Goal: Information Seeking & Learning: Find specific fact

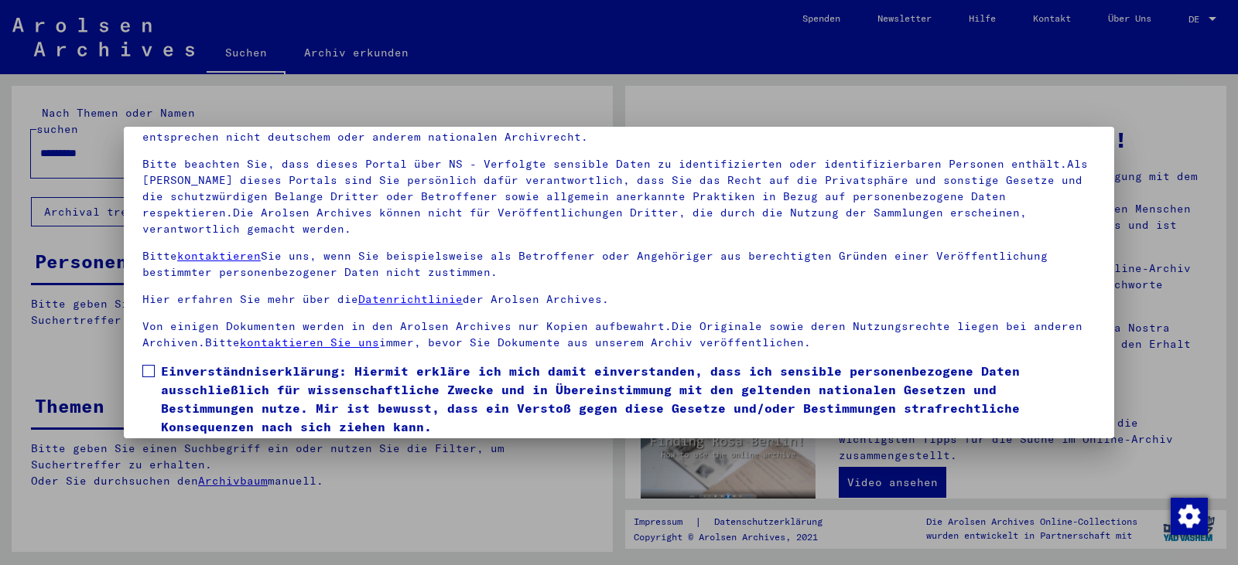
scroll to position [134, 0]
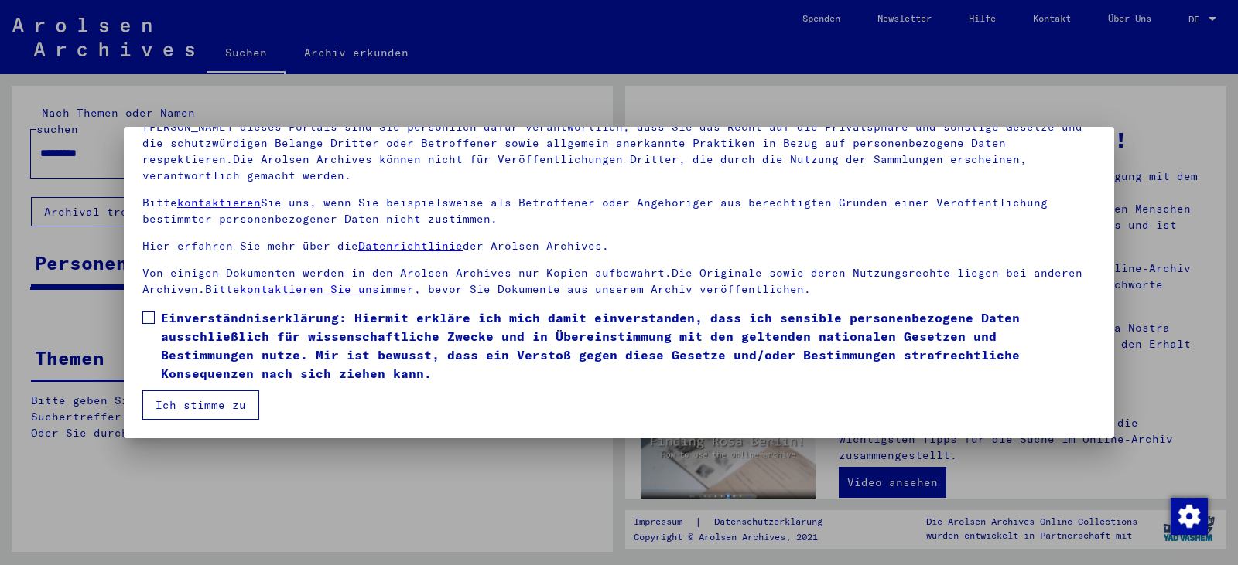
click at [179, 354] on span "Einverständniserklärung: Hiermit erkläre ich mich damit einverstanden, dass ich…" at bounding box center [628, 346] width 934 height 74
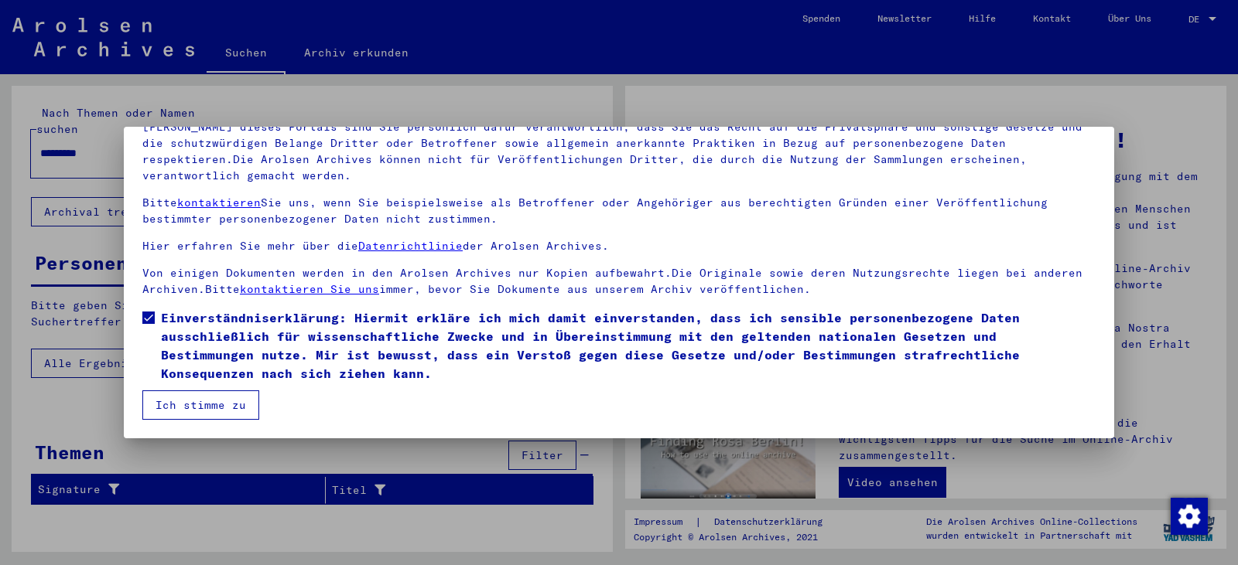
click at [185, 398] on button "Ich stimme zu" at bounding box center [200, 405] width 117 height 29
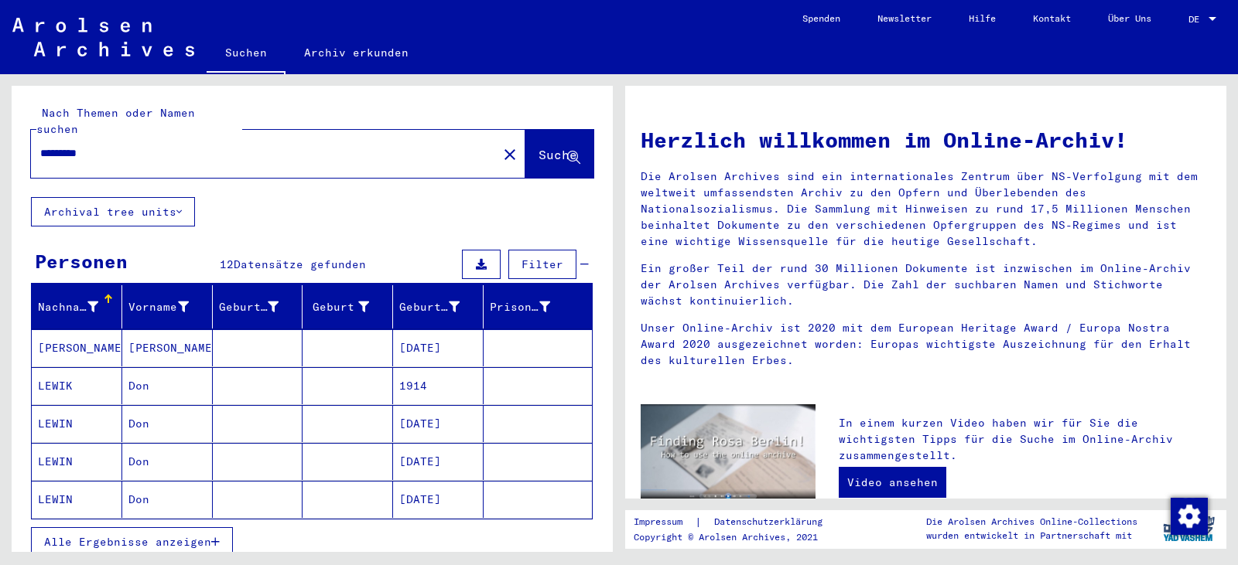
click at [203, 535] on span "Alle Ergebnisse anzeigen" at bounding box center [127, 542] width 167 height 14
click at [202, 412] on mat-cell "Don" at bounding box center [167, 423] width 91 height 37
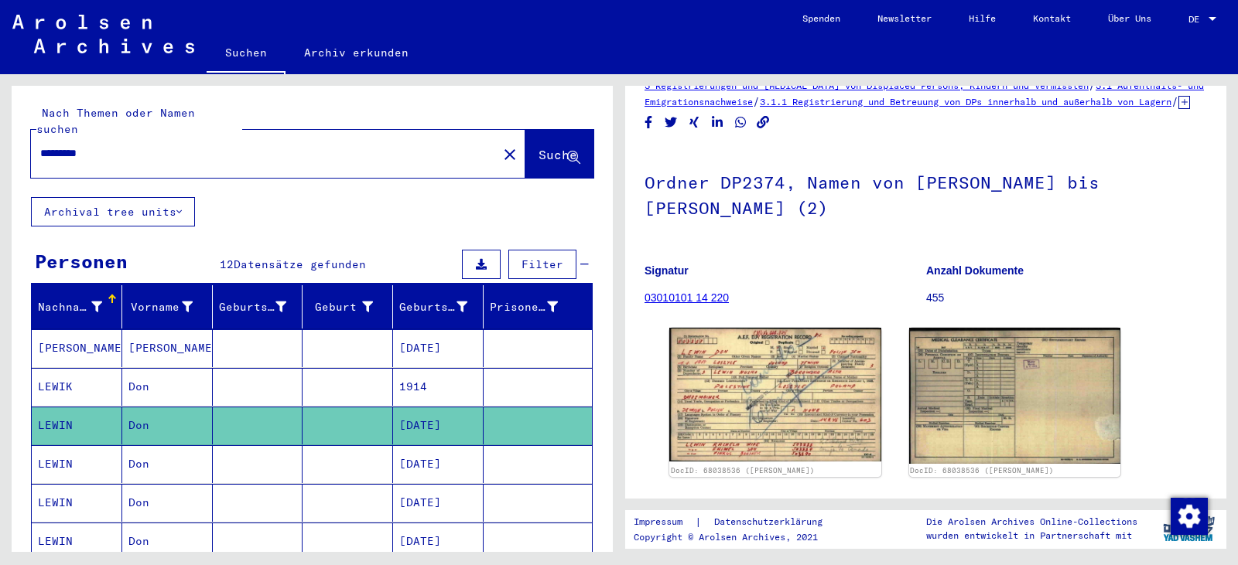
scroll to position [77, 0]
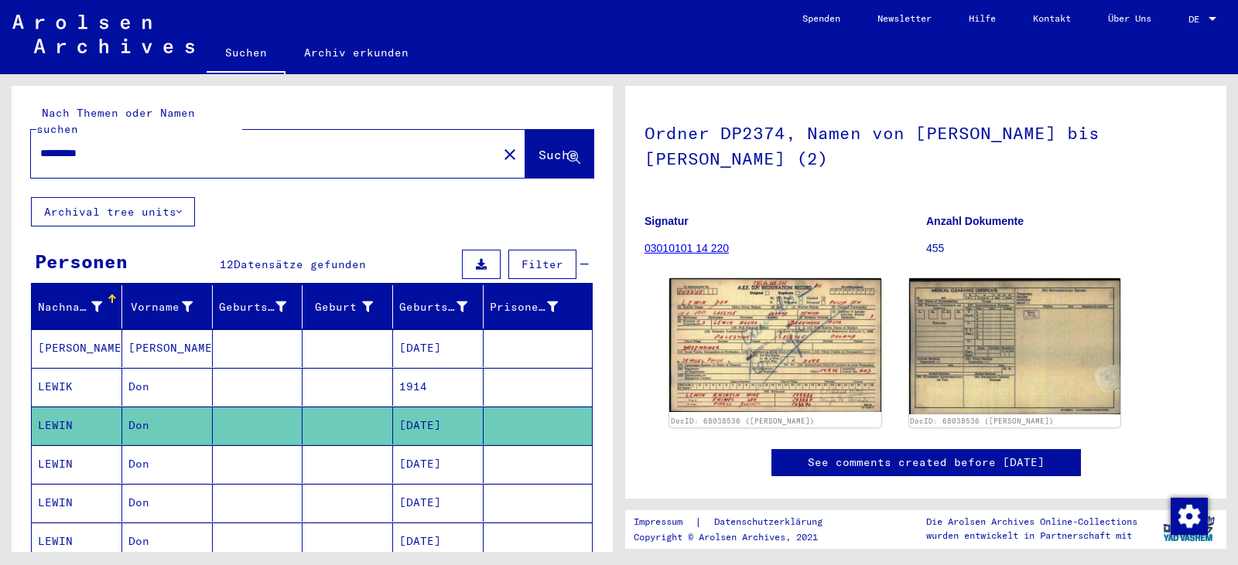
click at [336, 446] on mat-cell at bounding box center [347, 465] width 91 height 38
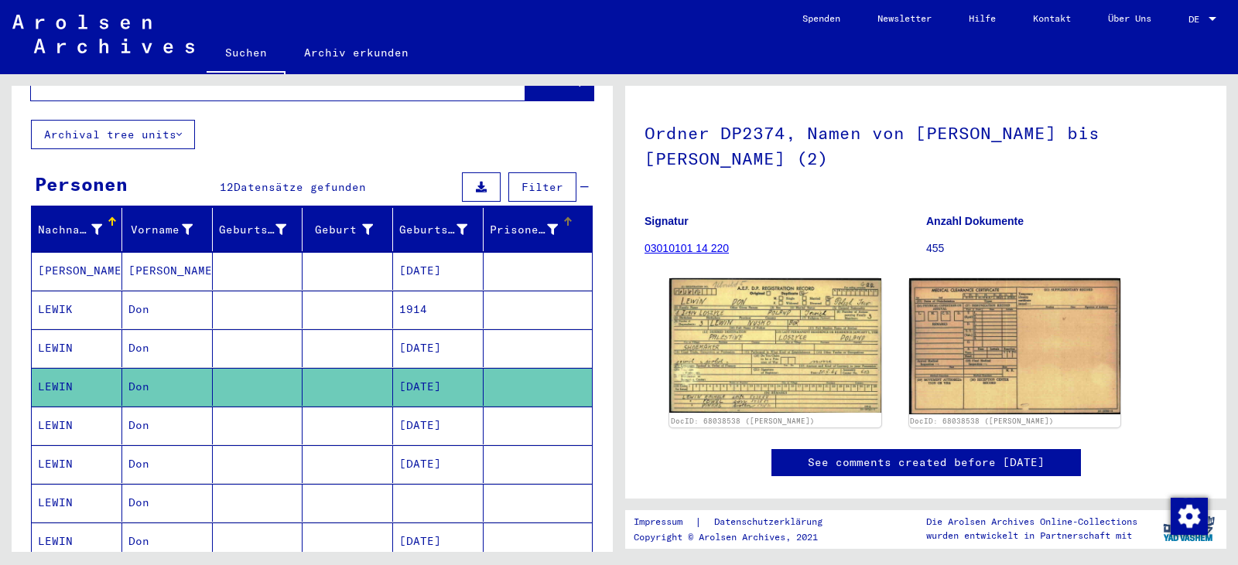
scroll to position [155, 0]
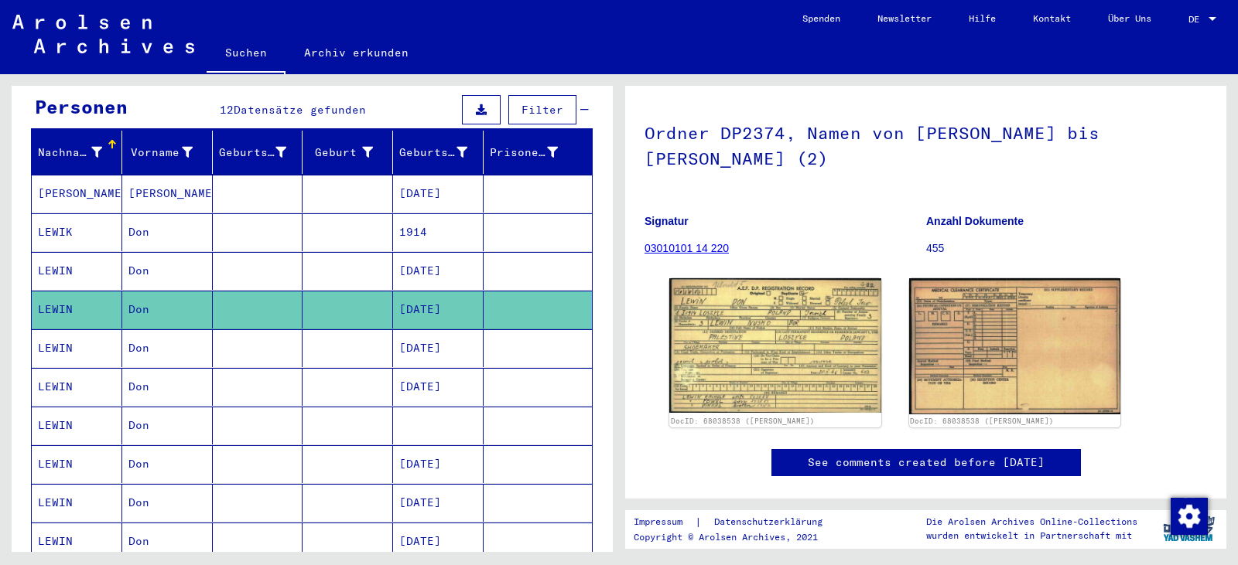
click at [335, 330] on mat-cell at bounding box center [347, 349] width 91 height 38
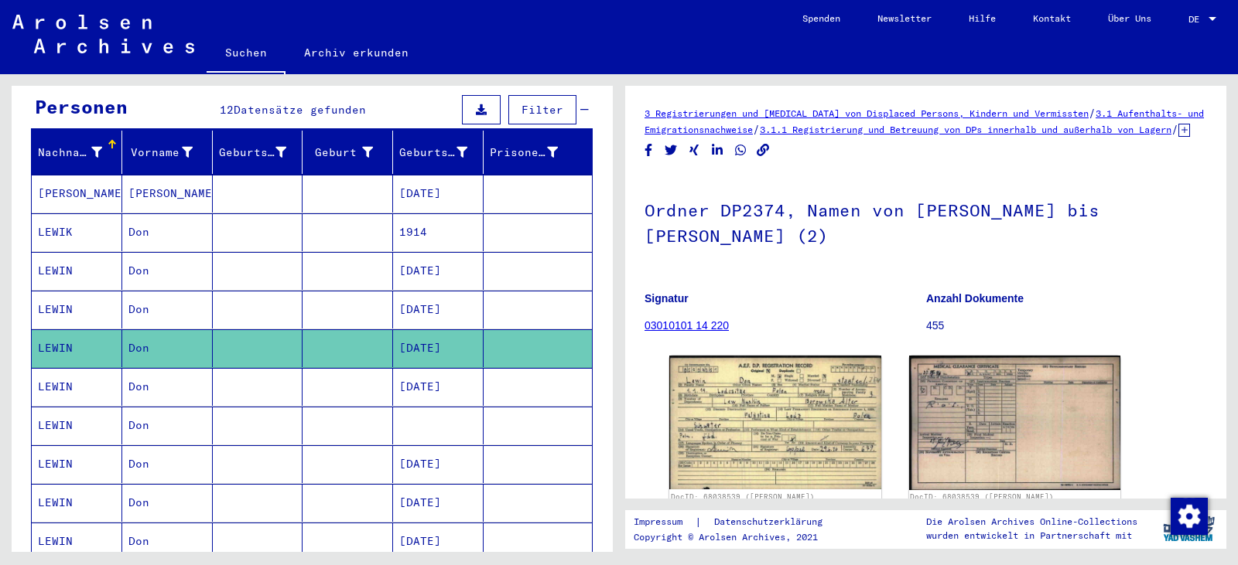
click at [326, 377] on mat-cell at bounding box center [347, 387] width 91 height 38
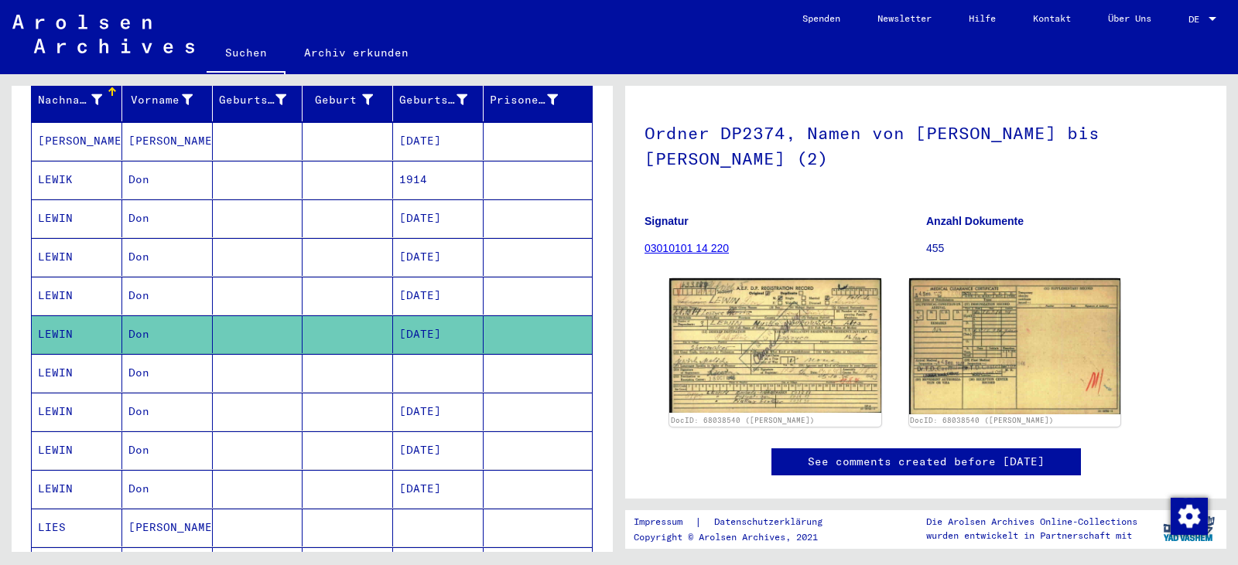
scroll to position [232, 0]
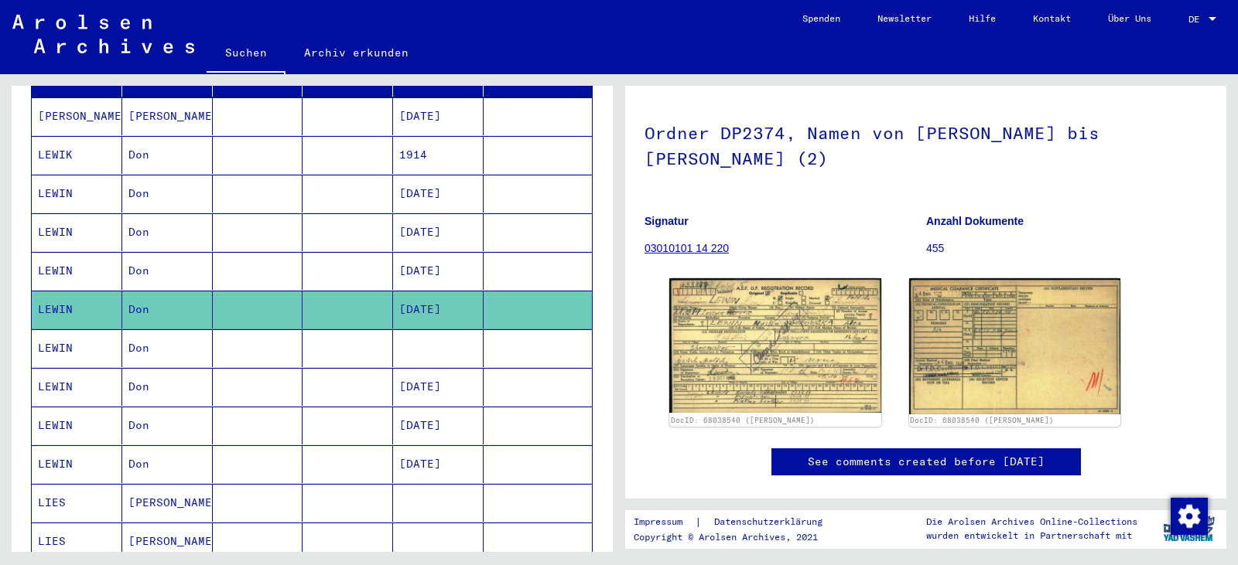
click at [277, 342] on mat-cell at bounding box center [258, 349] width 91 height 38
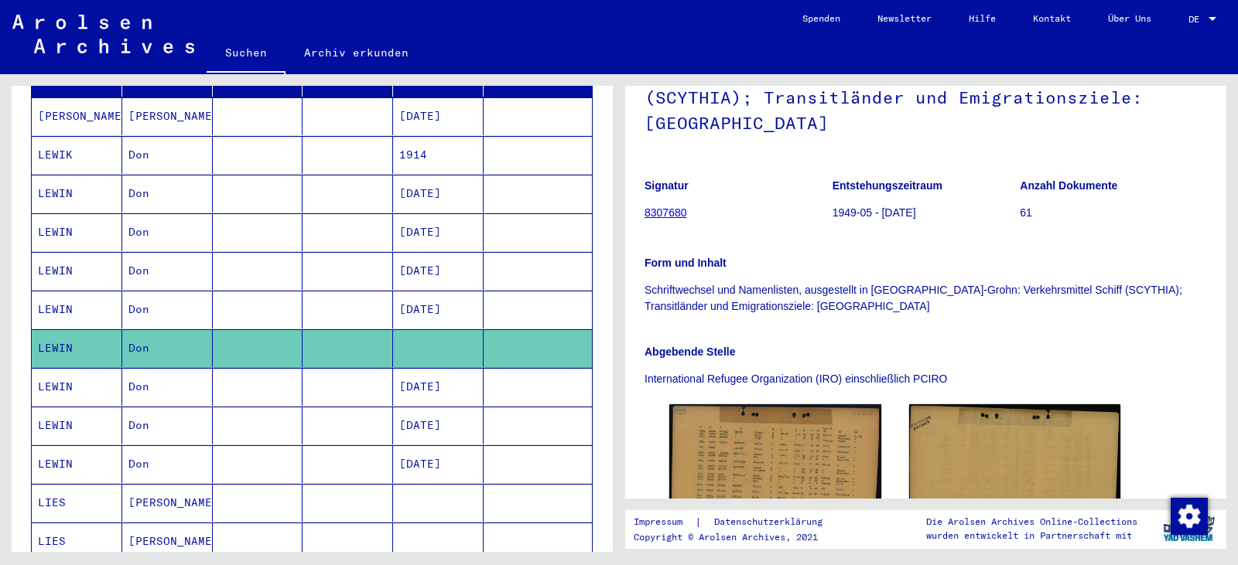
scroll to position [77, 0]
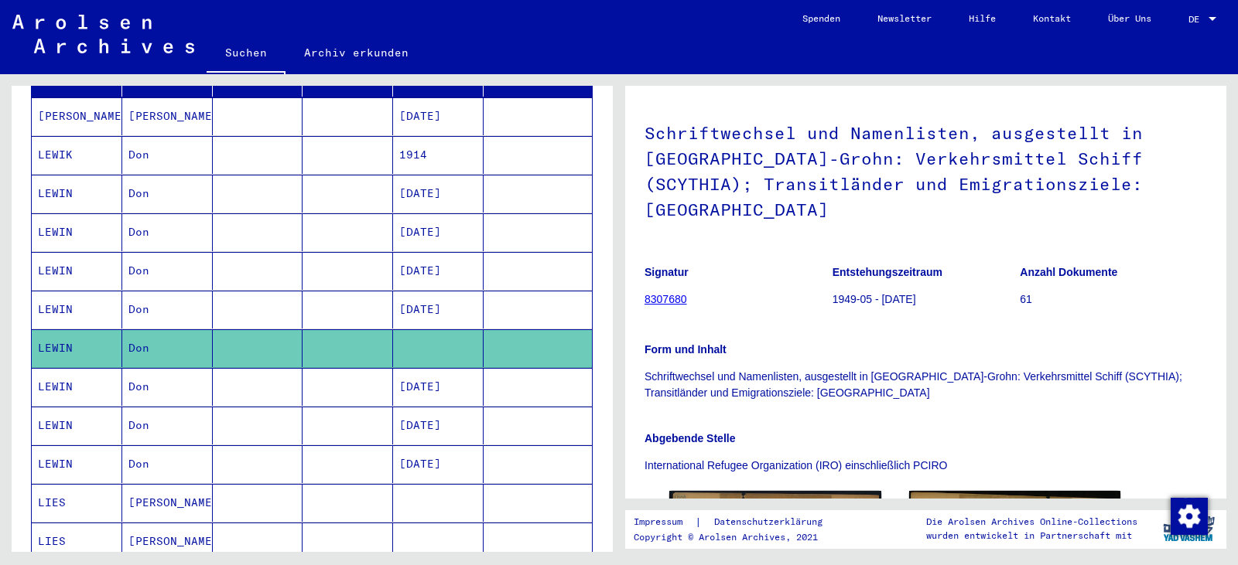
drag, startPoint x: 1034, startPoint y: 156, endPoint x: 1108, endPoint y: 160, distance: 73.6
click at [1108, 160] on h1 "Schriftwechsel und Namenlisten, ausgestellt in [GEOGRAPHIC_DATA]-Grohn: Verkehr…" at bounding box center [925, 169] width 562 height 145
click at [187, 369] on mat-cell "Don" at bounding box center [167, 387] width 91 height 38
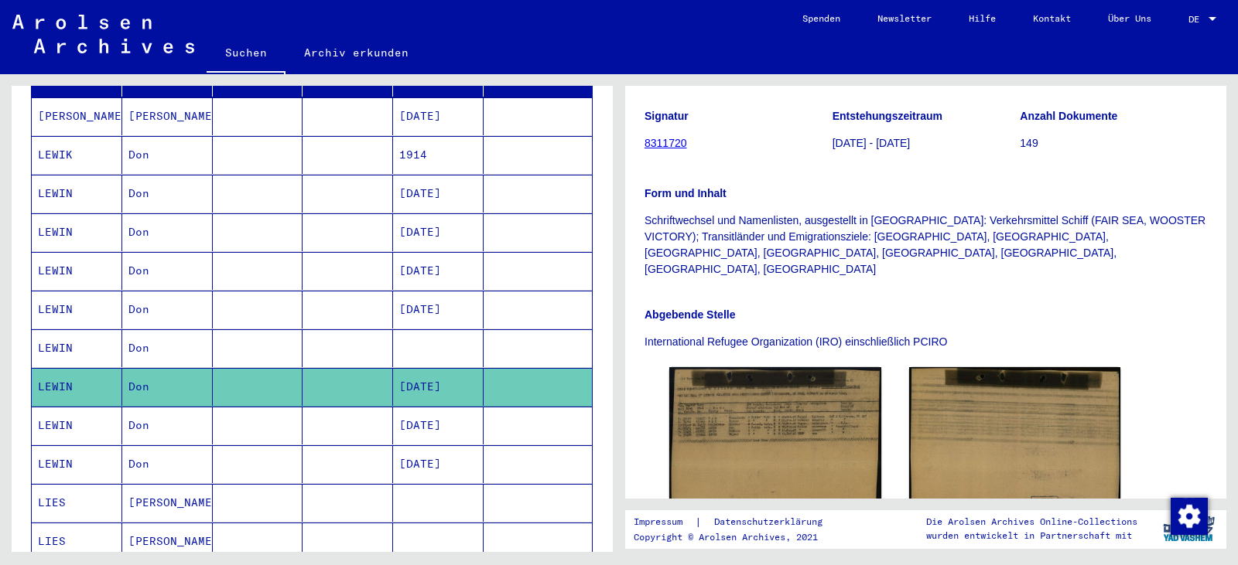
scroll to position [309, 0]
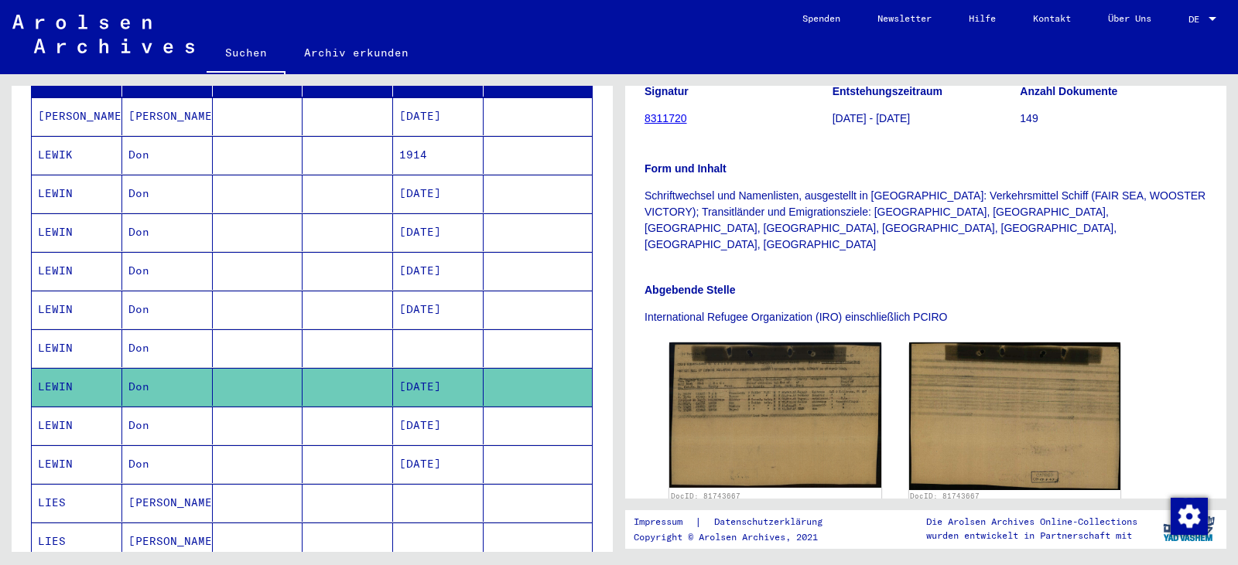
click at [190, 407] on mat-cell "Don" at bounding box center [167, 426] width 91 height 38
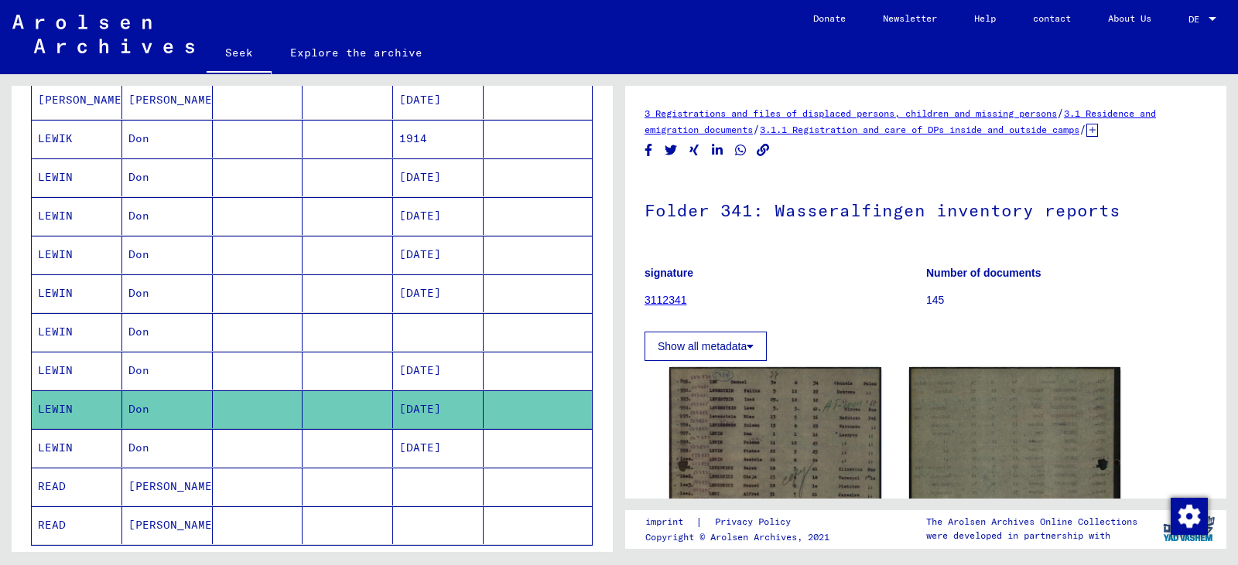
click at [1098, 132] on icon at bounding box center [1092, 130] width 12 height 13
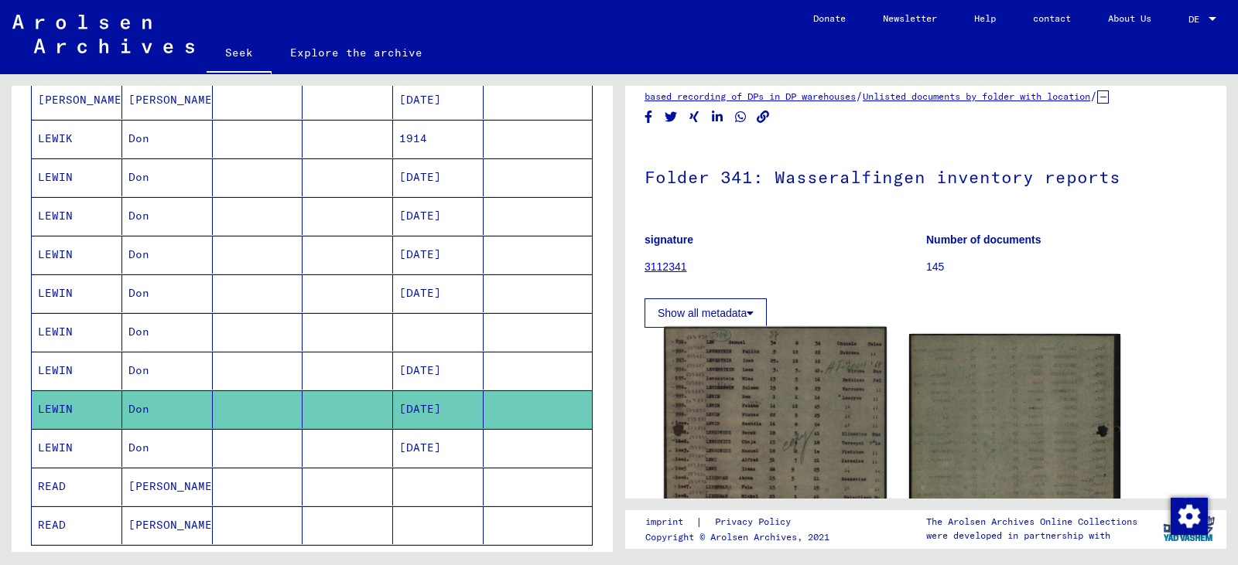
scroll to position [77, 0]
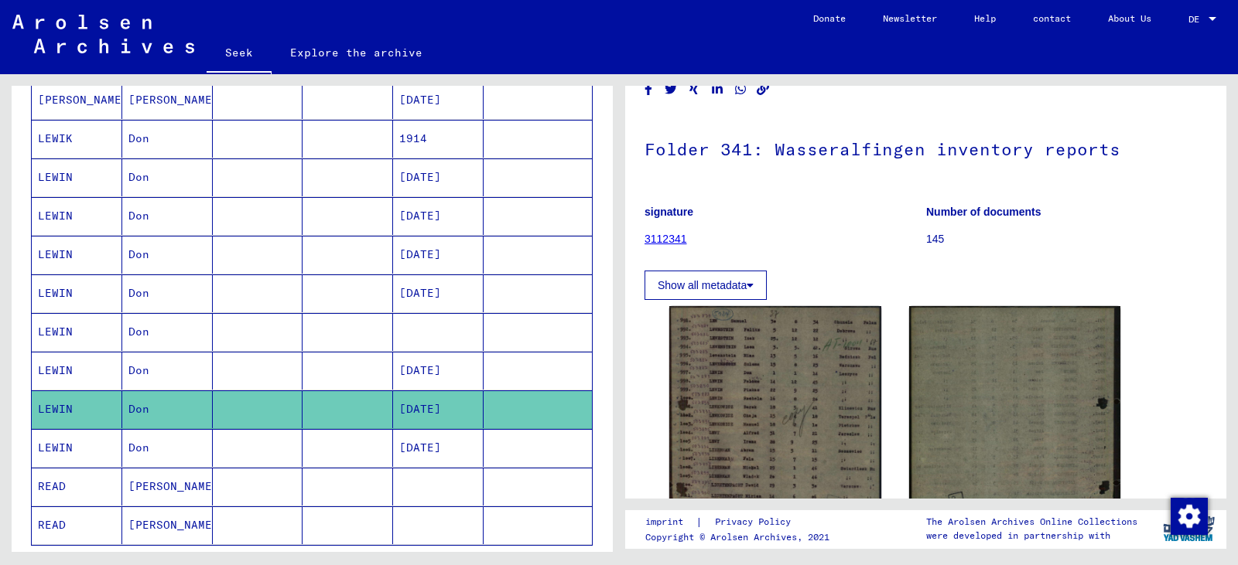
click at [186, 453] on mat-cell "Don" at bounding box center [167, 448] width 91 height 38
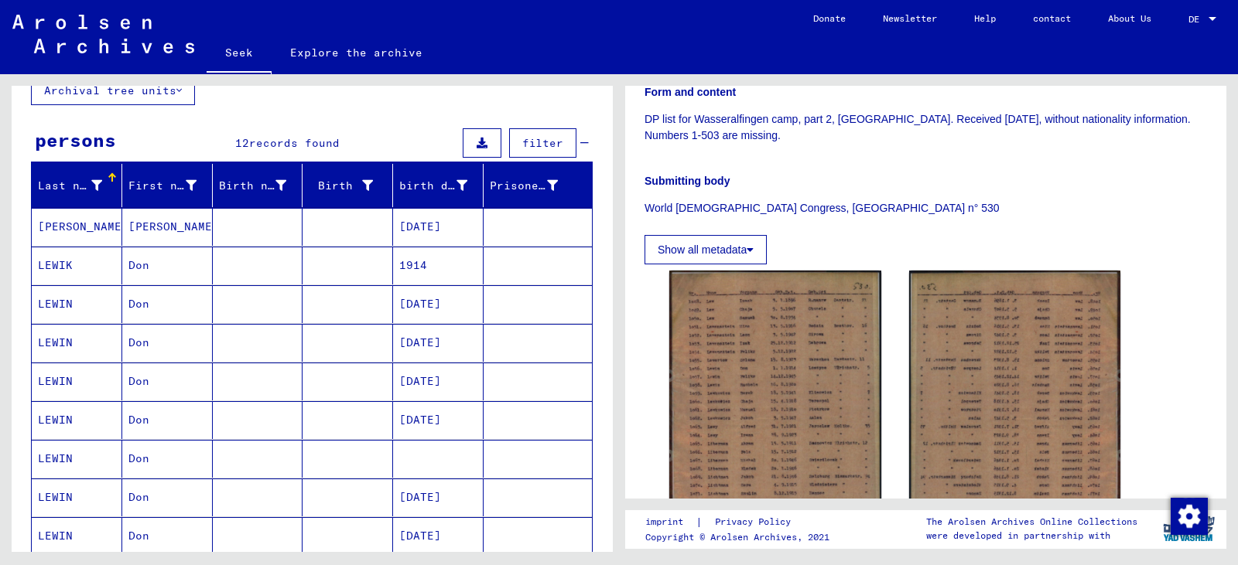
scroll to position [77, 0]
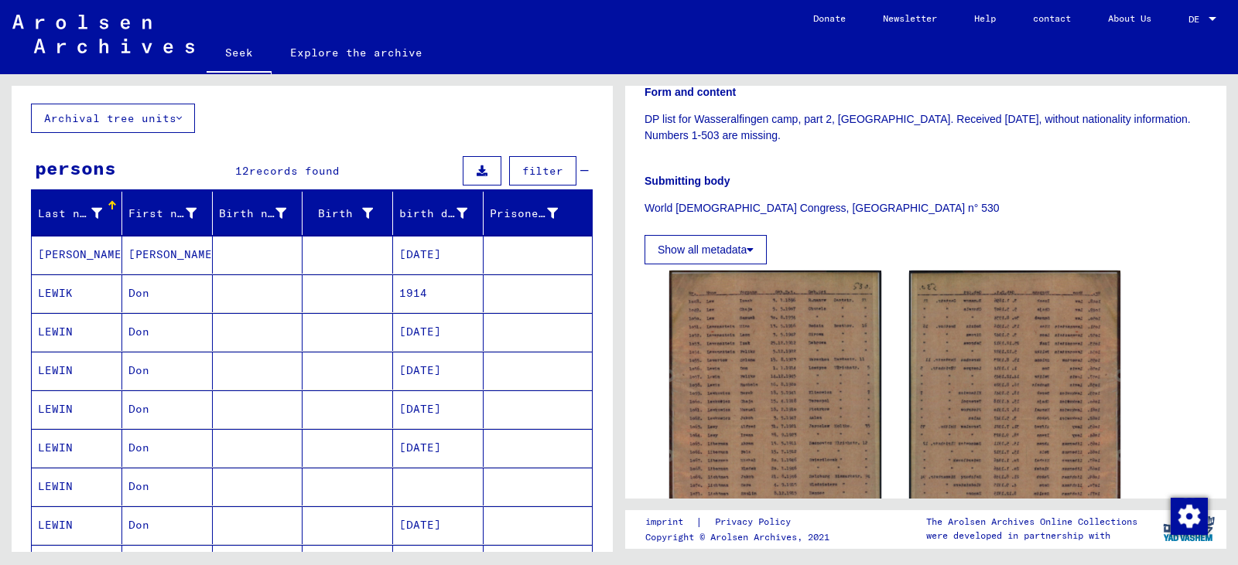
click at [192, 301] on mat-cell "Don" at bounding box center [167, 294] width 91 height 38
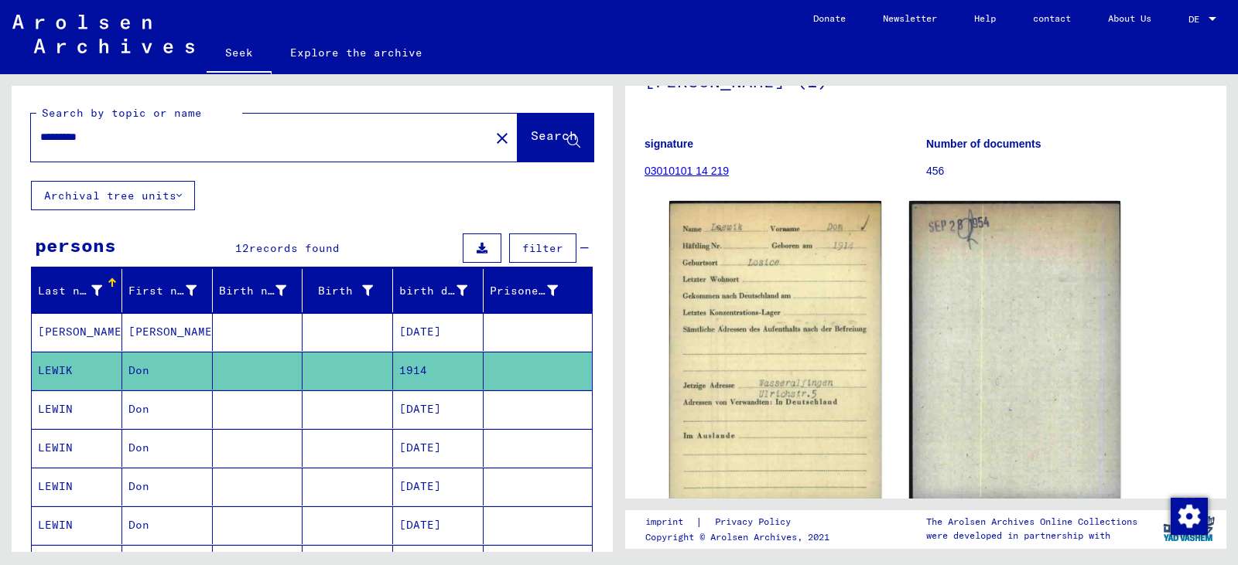
drag, startPoint x: 59, startPoint y: 135, endPoint x: 23, endPoint y: 137, distance: 35.6
click at [24, 137] on div "Search by topic or name ********* close Search" at bounding box center [312, 133] width 601 height 95
type input "**********"
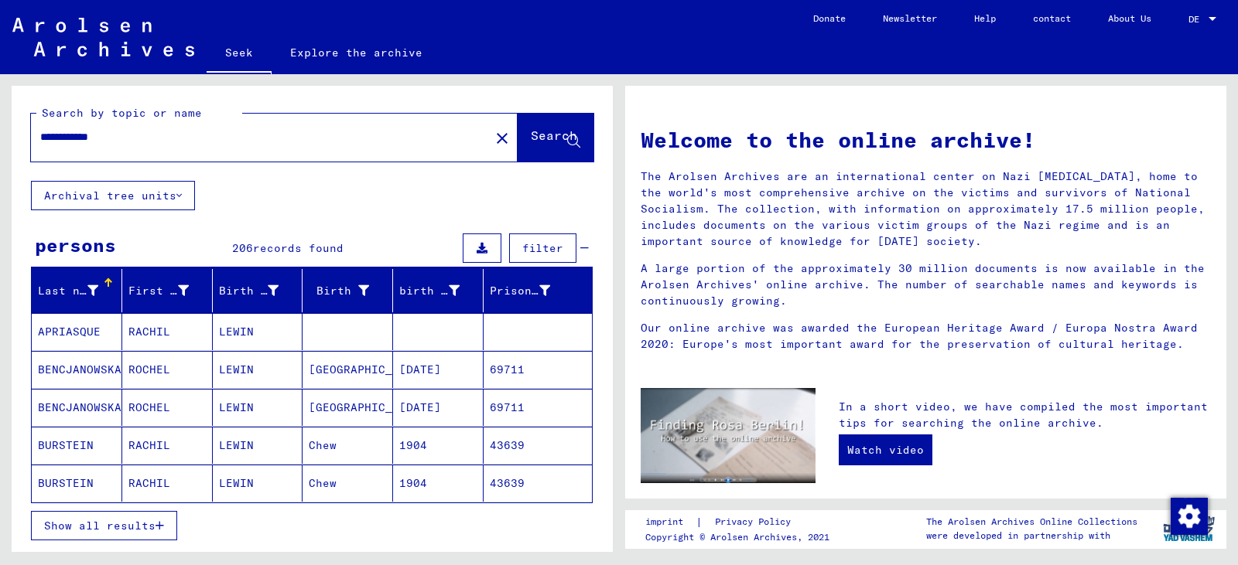
click at [142, 520] on font "Show all results" at bounding box center [99, 526] width 111 height 14
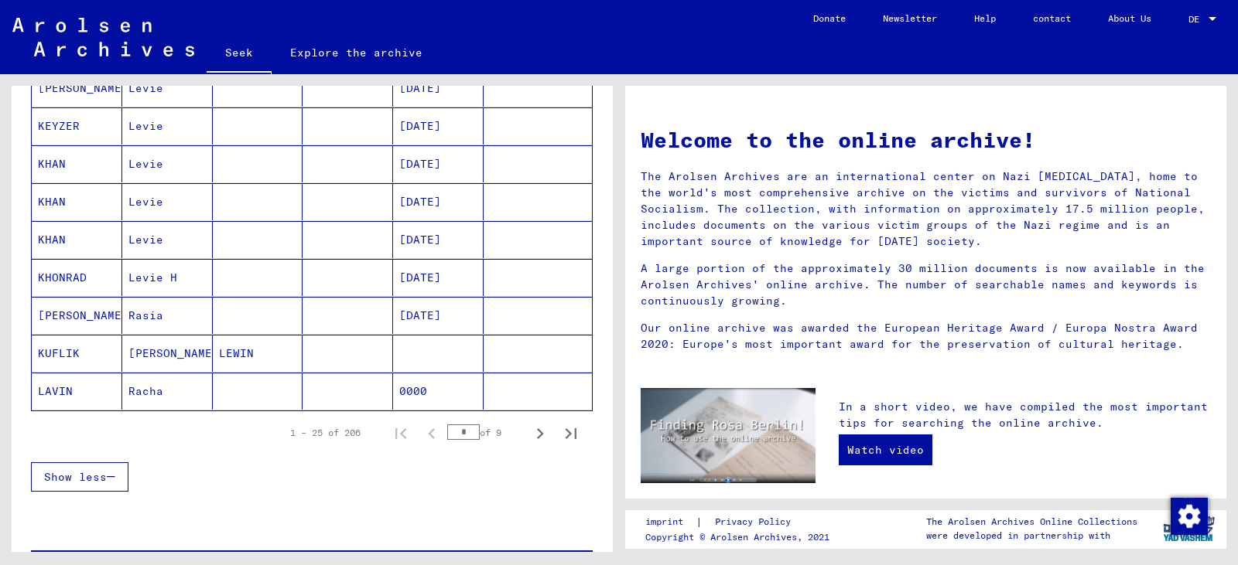
scroll to position [851, 0]
click at [529, 435] on icon "Next page" at bounding box center [540, 433] width 22 height 22
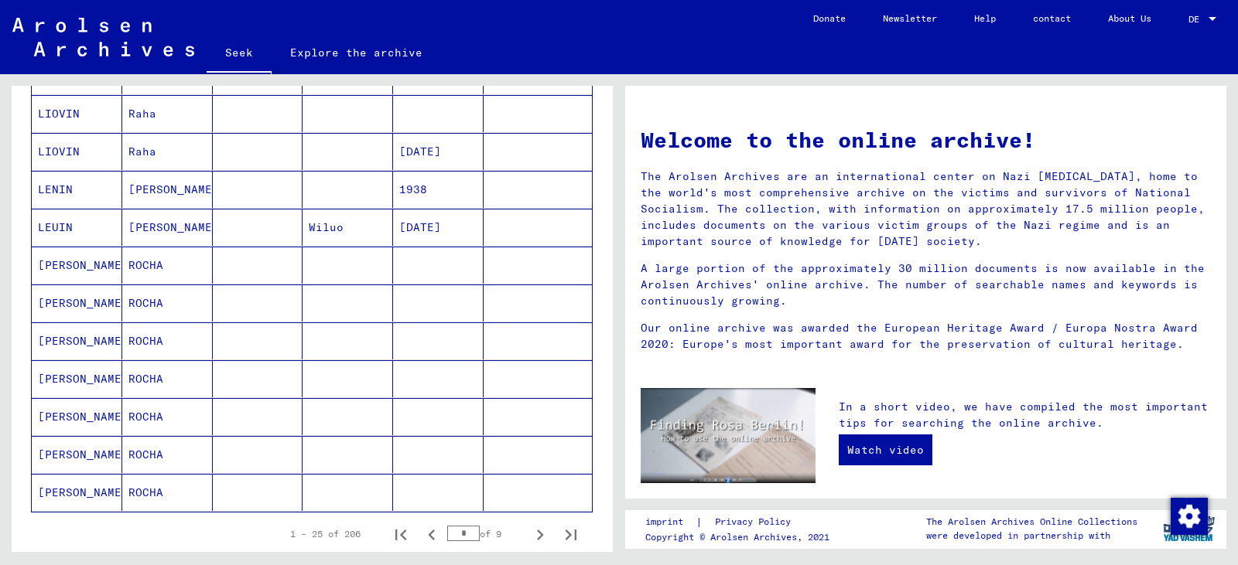
scroll to position [774, 0]
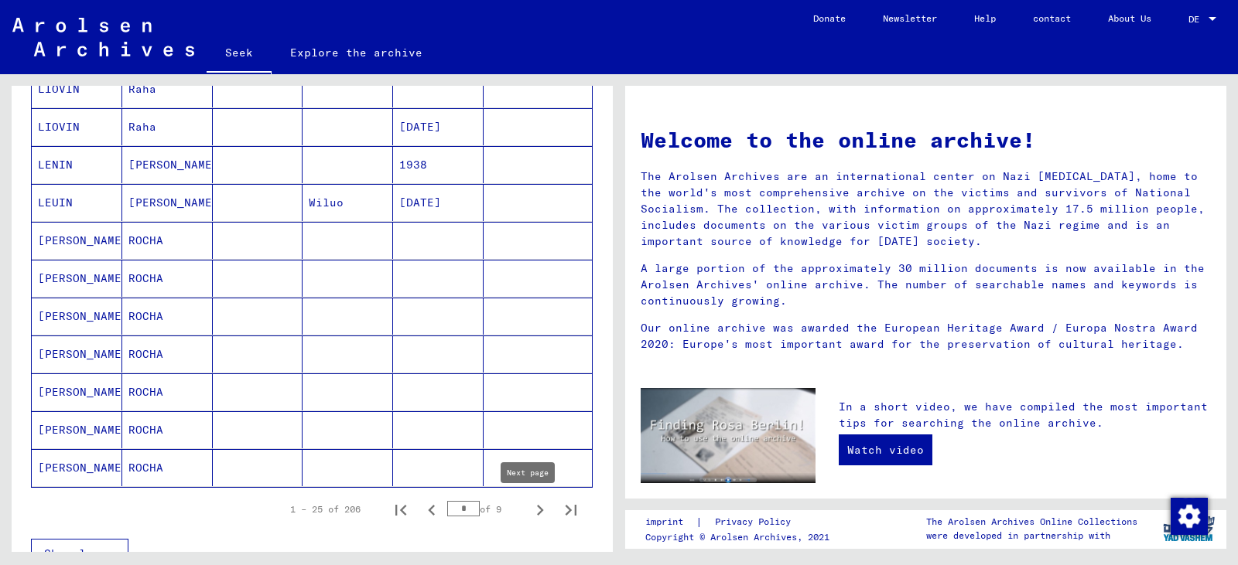
click at [529, 507] on icon "Next page" at bounding box center [540, 511] width 22 height 22
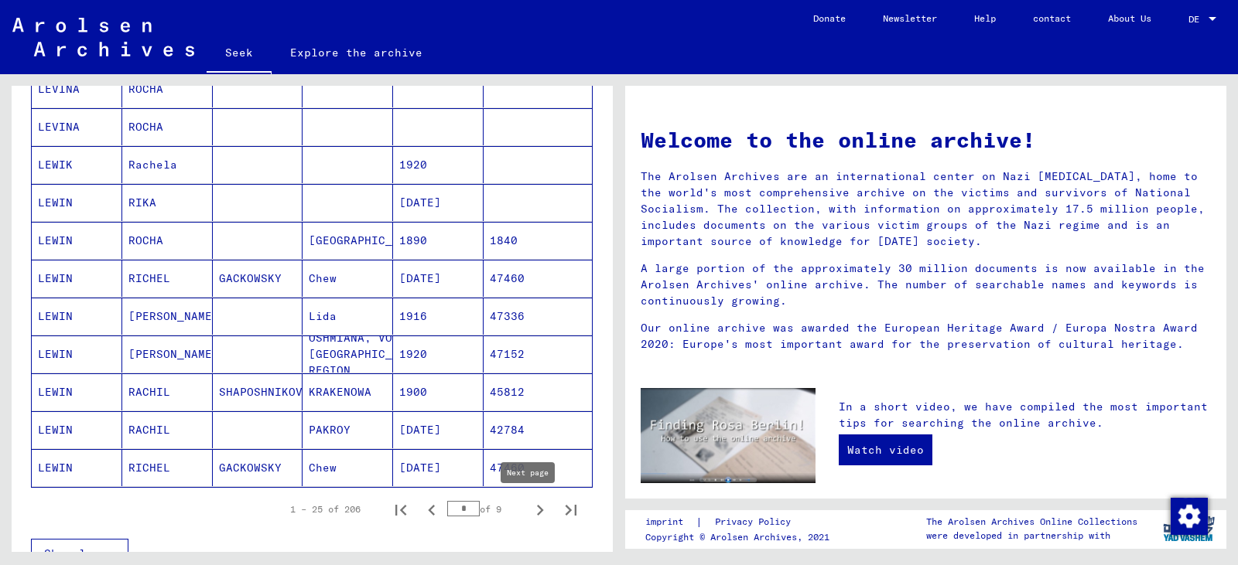
click at [529, 508] on icon "Next page" at bounding box center [540, 511] width 22 height 22
type input "*"
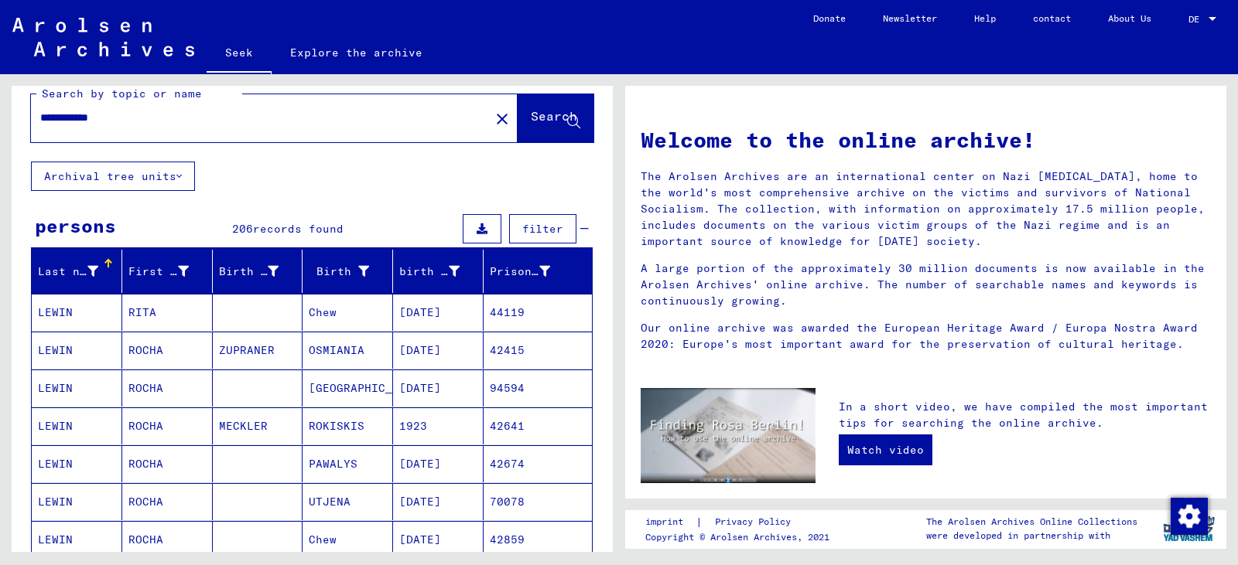
scroll to position [0, 0]
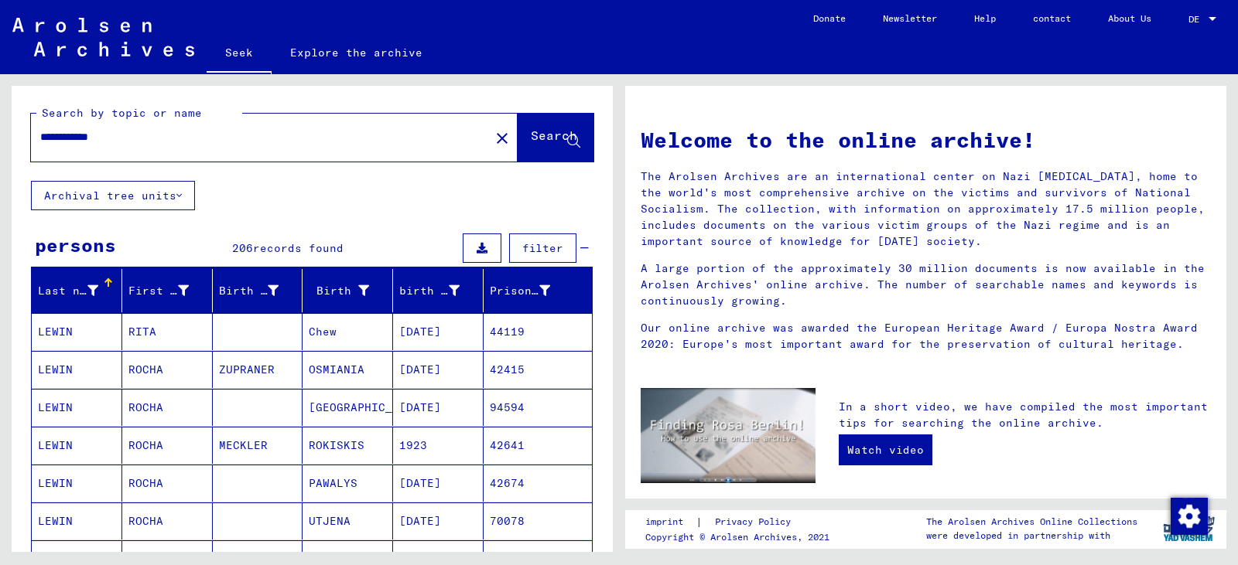
drag, startPoint x: 82, startPoint y: 132, endPoint x: 55, endPoint y: 132, distance: 27.1
click at [55, 132] on input "**********" at bounding box center [255, 137] width 431 height 16
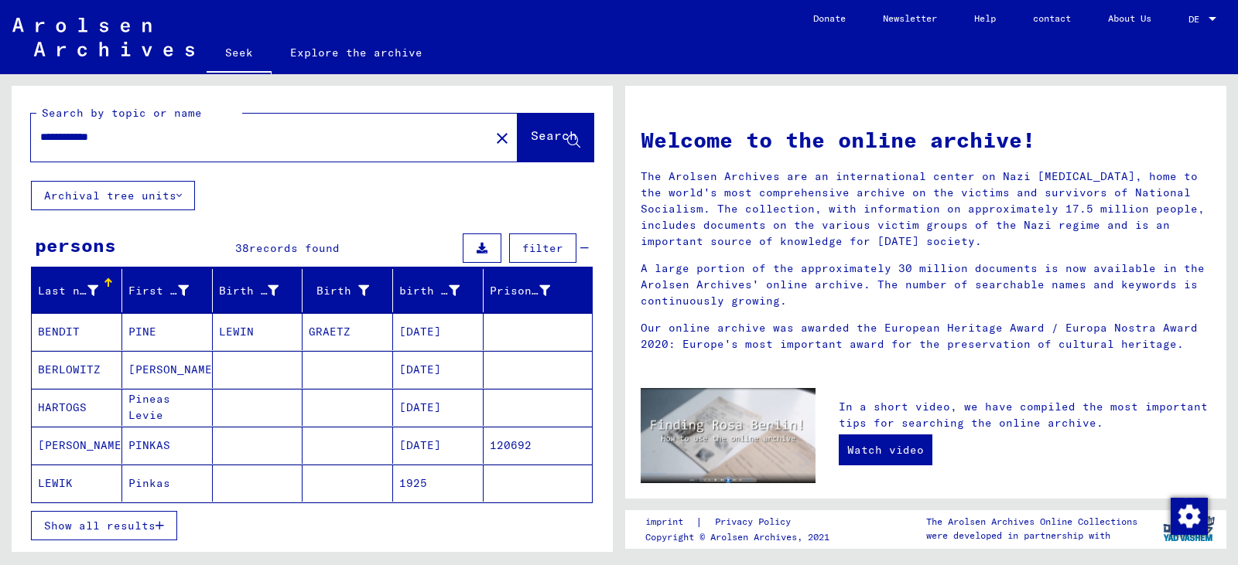
click at [237, 451] on mat-cell at bounding box center [258, 445] width 91 height 37
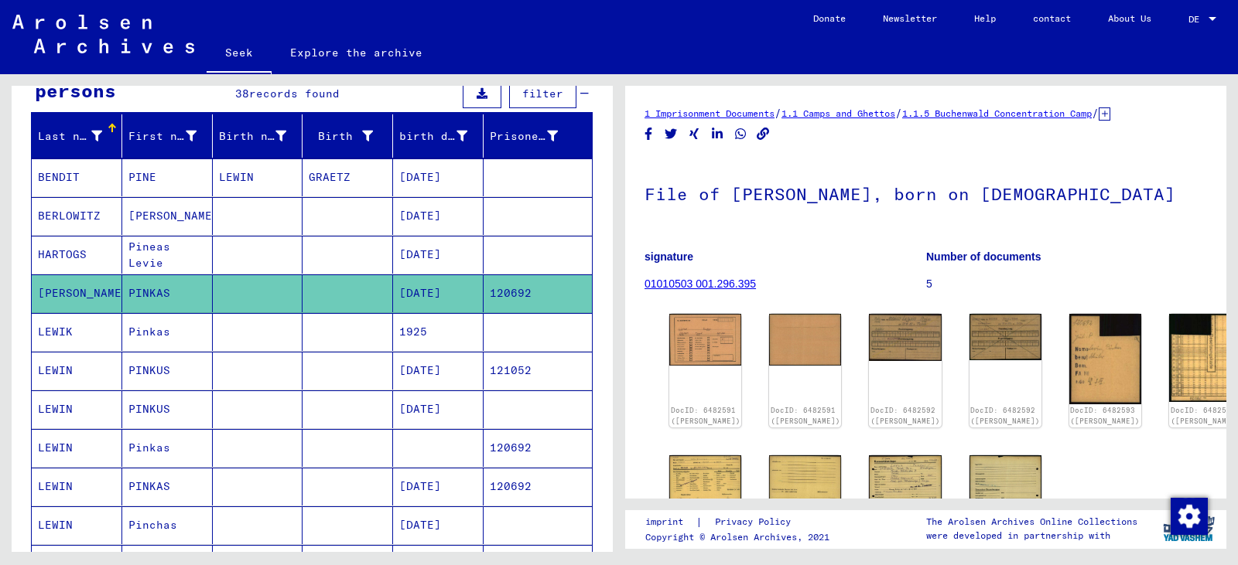
scroll to position [232, 0]
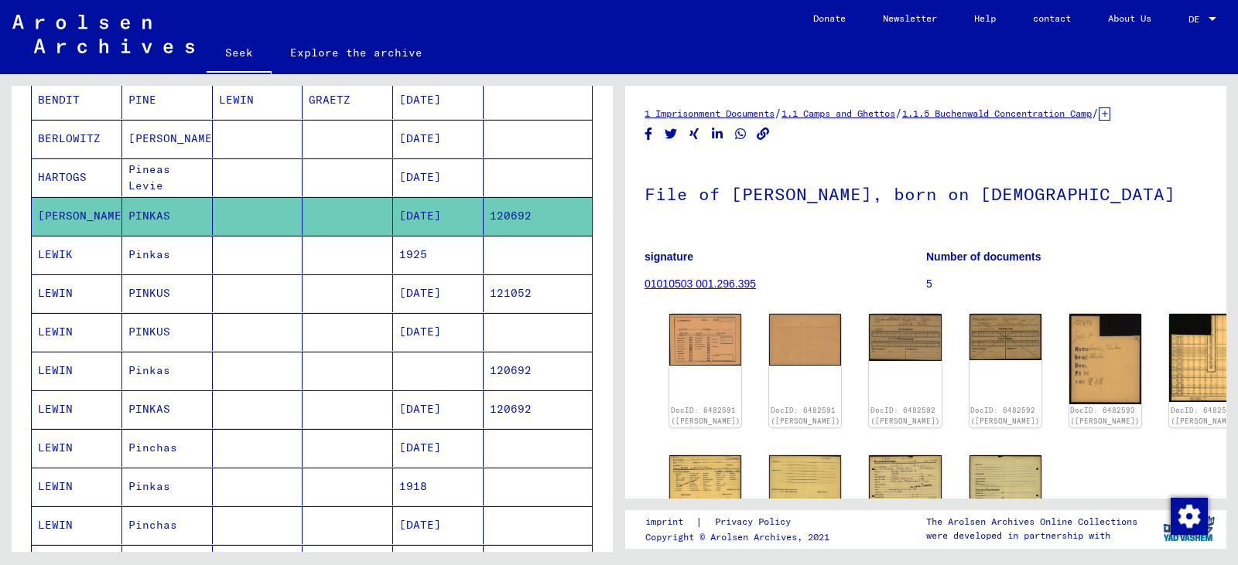
click at [328, 449] on mat-cell at bounding box center [347, 448] width 91 height 38
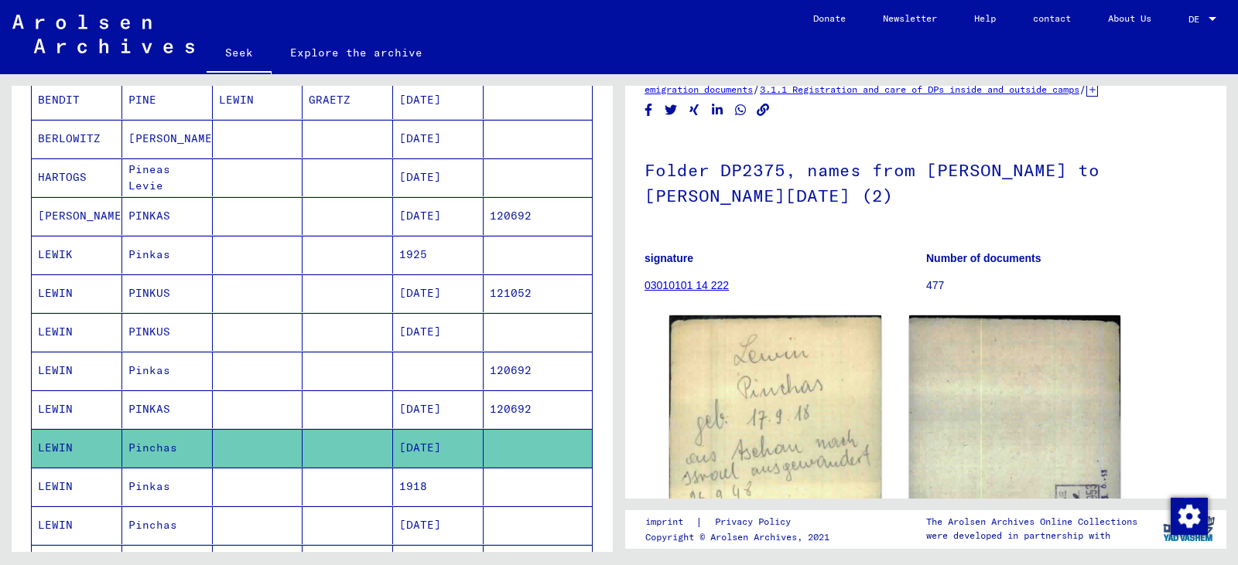
scroll to position [77, 0]
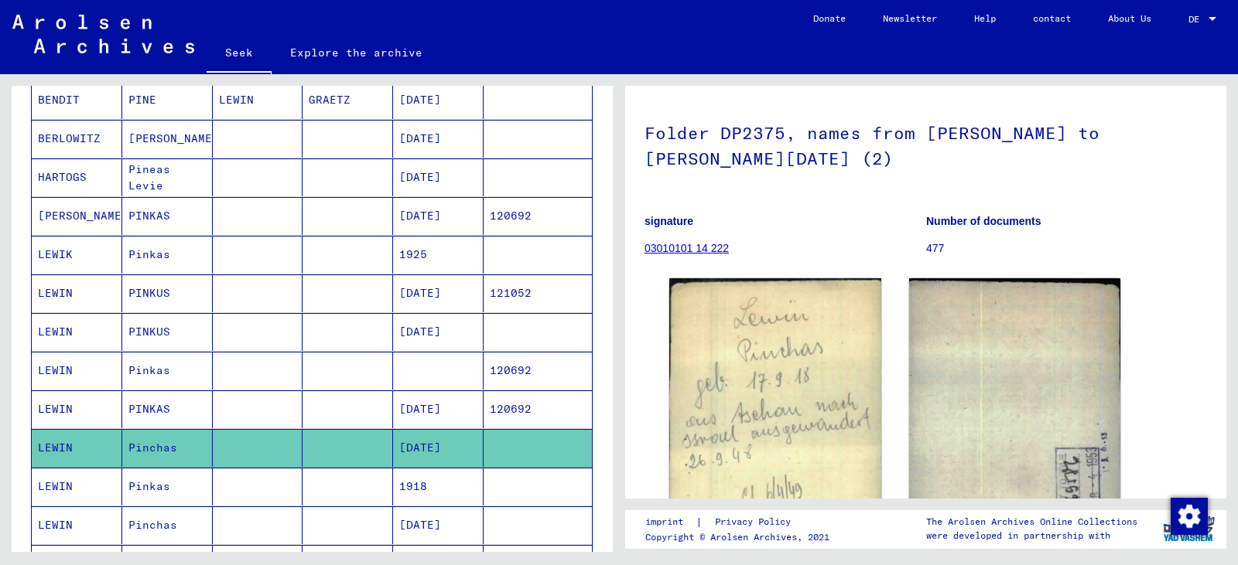
click at [296, 531] on mat-cell at bounding box center [258, 526] width 91 height 38
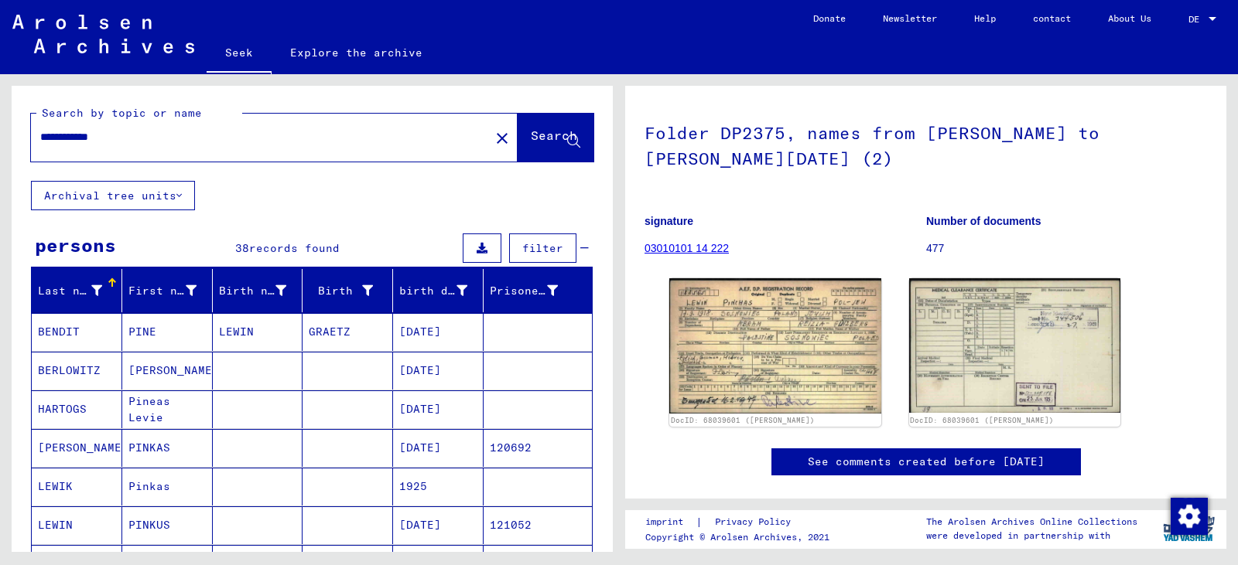
drag, startPoint x: 87, startPoint y: 140, endPoint x: 37, endPoint y: 140, distance: 50.3
click at [37, 140] on div "**********" at bounding box center [255, 137] width 449 height 35
type input "**********"
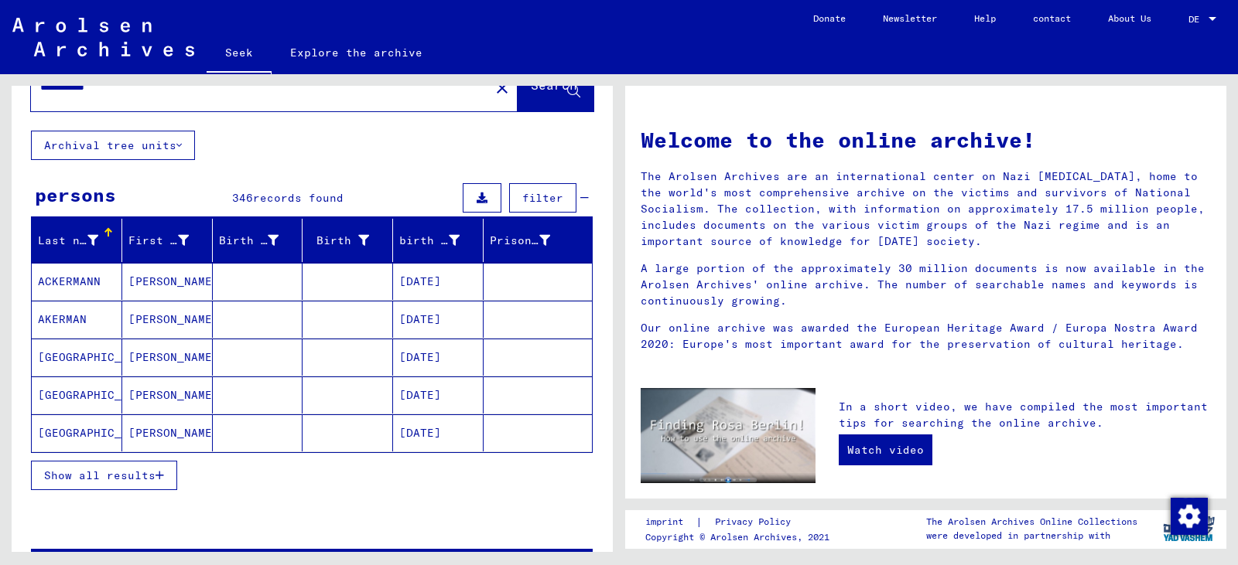
scroll to position [77, 0]
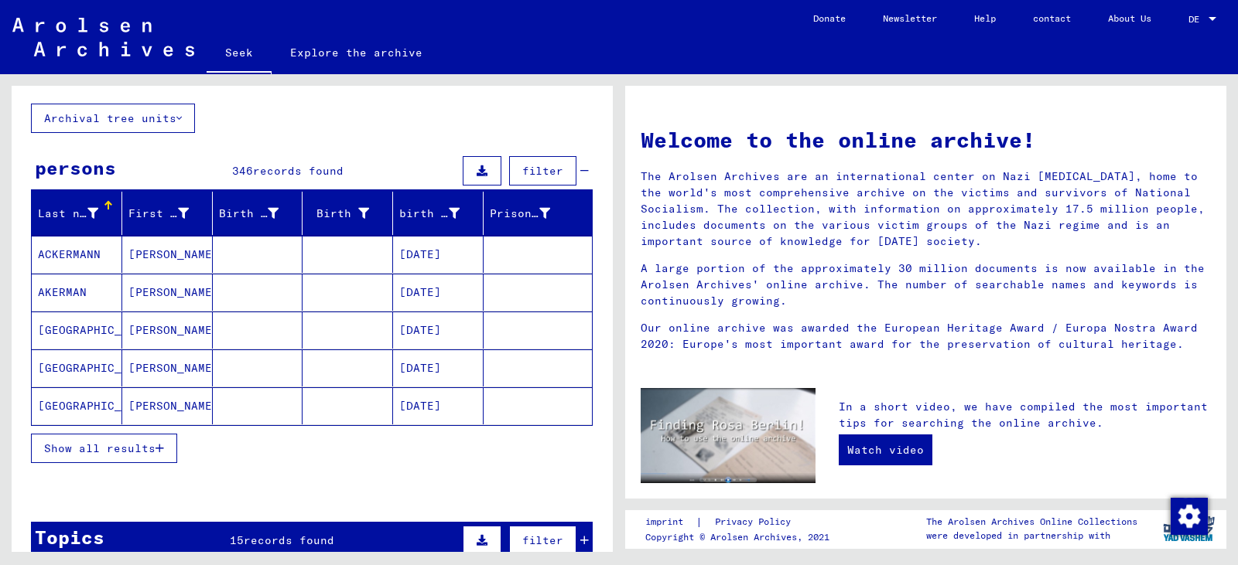
click at [159, 445] on icon "button" at bounding box center [159, 448] width 9 height 11
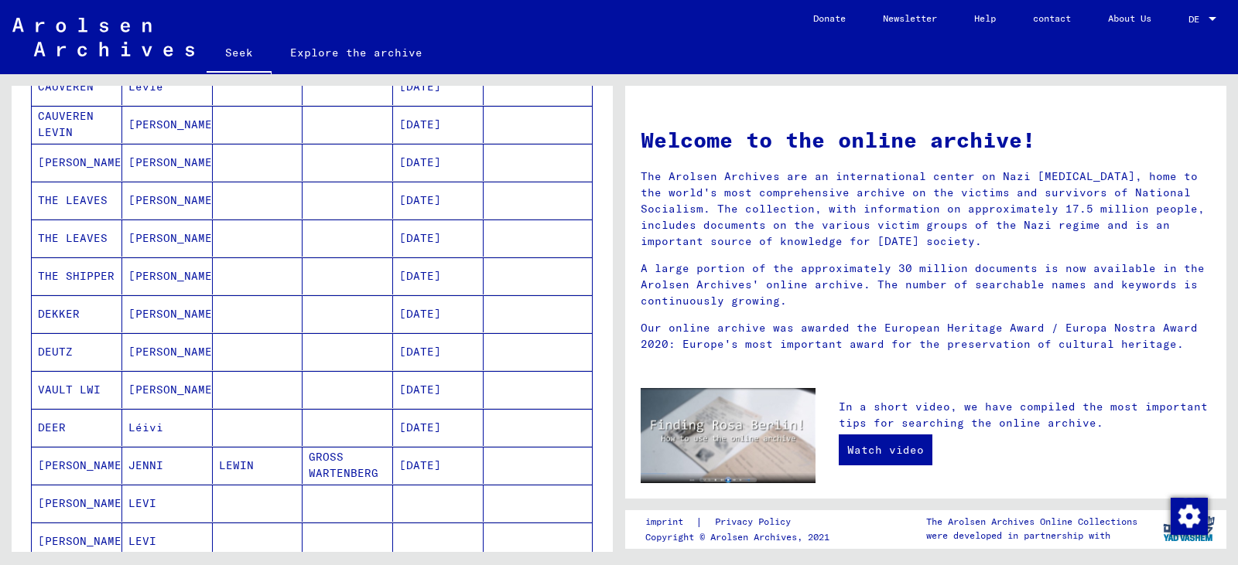
scroll to position [619, 0]
